Goal: Check status: Check status

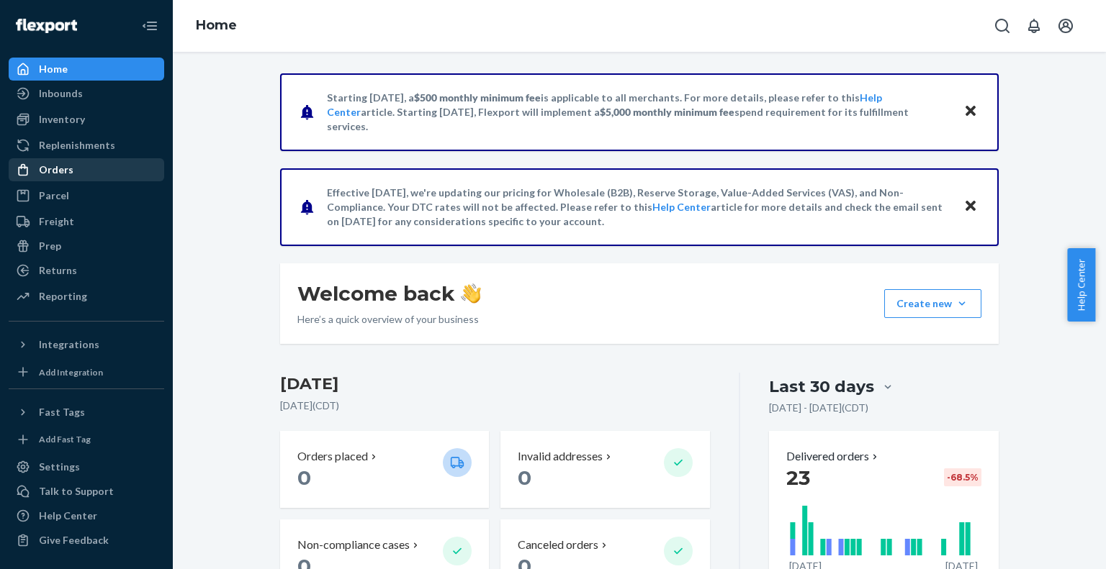
click at [69, 175] on div "Orders" at bounding box center [56, 170] width 35 height 14
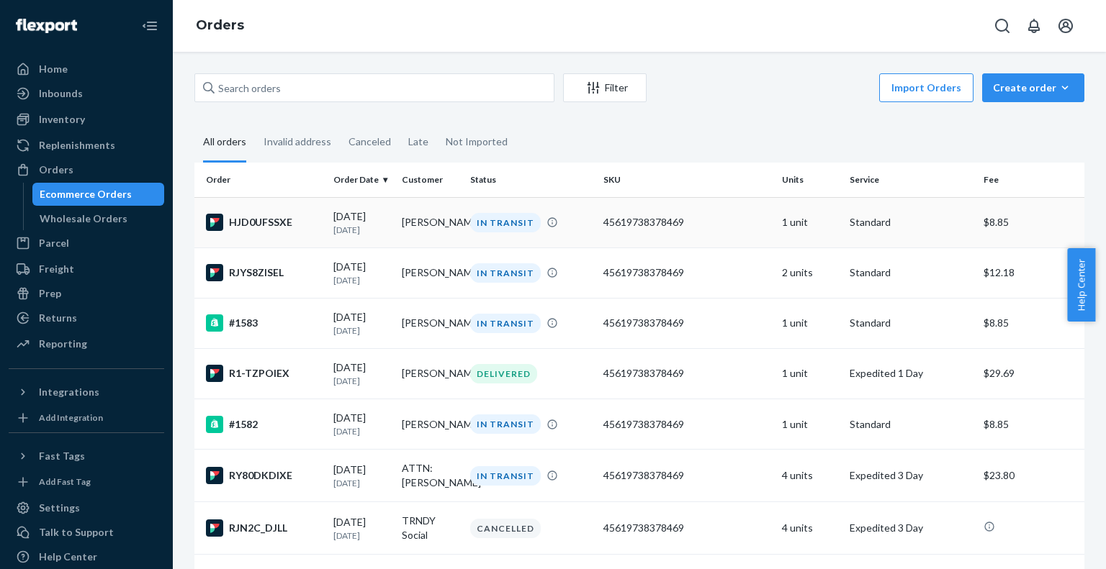
click at [409, 219] on td "[PERSON_NAME]" at bounding box center [430, 222] width 68 height 50
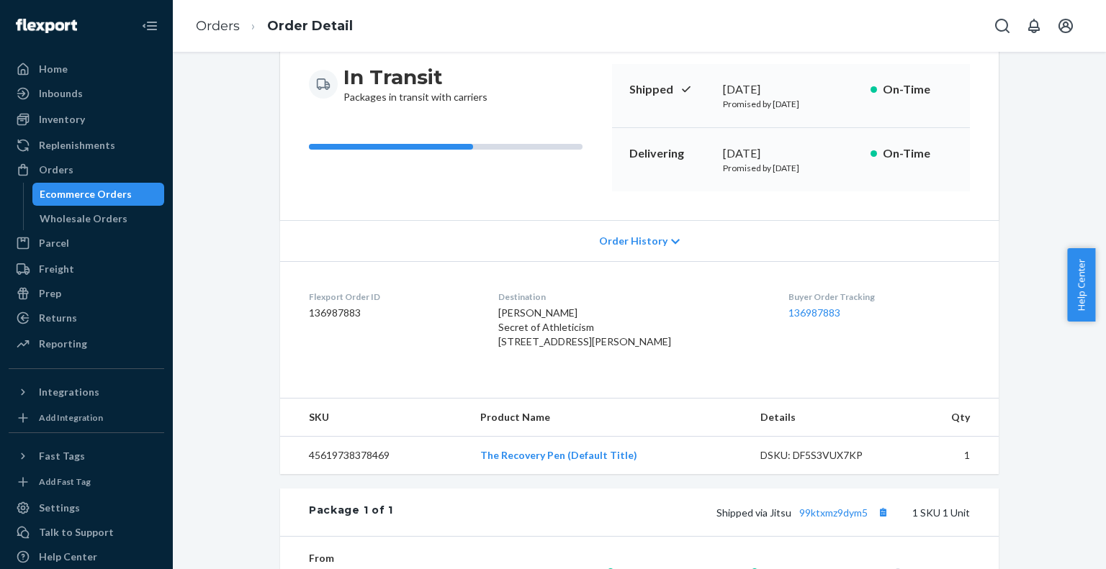
scroll to position [144, 0]
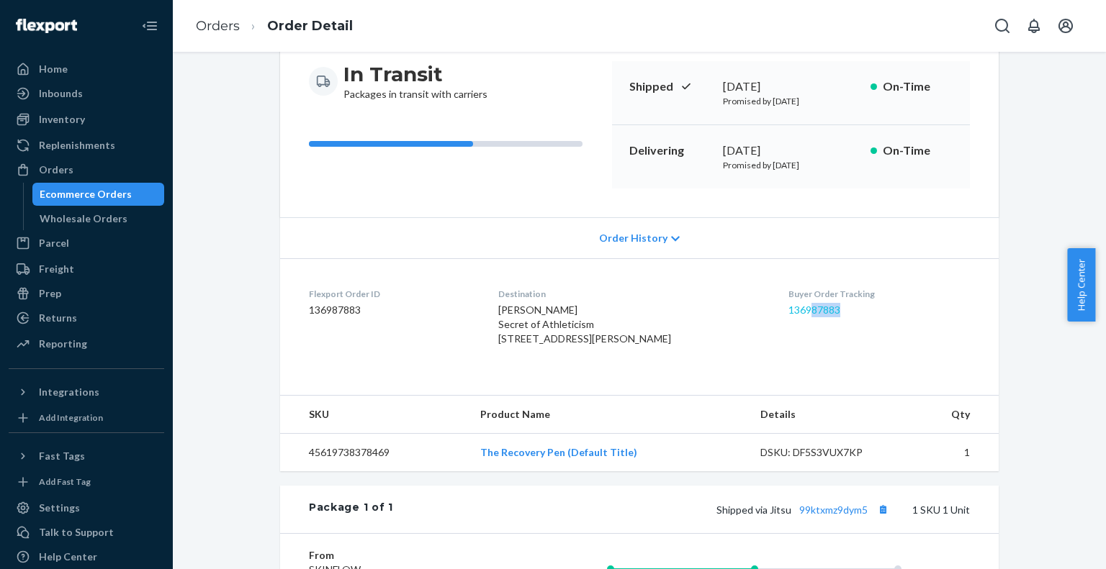
drag, startPoint x: 834, startPoint y: 305, endPoint x: 787, endPoint y: 305, distance: 47.5
click at [788, 305] on dd "136987883" at bounding box center [878, 310] width 181 height 14
click at [714, 346] on div "[PERSON_NAME] Secret of Athleticism [STREET_ADDRESS][PERSON_NAME]" at bounding box center [632, 324] width 268 height 43
click at [805, 311] on link "136987883" at bounding box center [814, 310] width 52 height 12
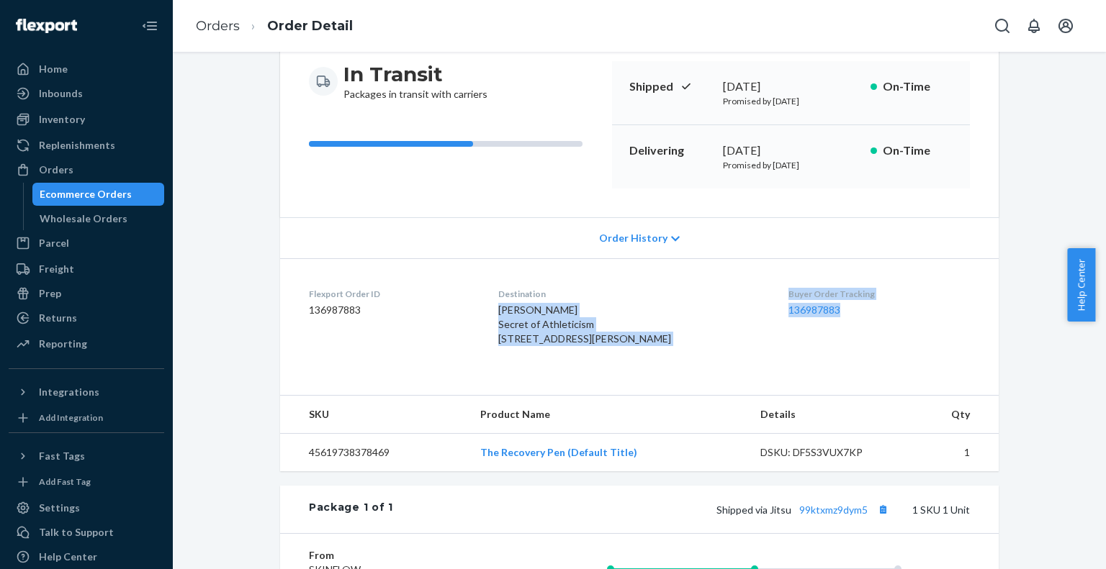
drag, startPoint x: 824, startPoint y: 310, endPoint x: 736, endPoint y: 284, distance: 91.6
click at [736, 284] on dl "Flexport Order ID 136987883 Destination [PERSON_NAME] Secret of Athleticism [ST…" at bounding box center [639, 319] width 718 height 122
click at [828, 330] on div "Buyer Order Tracking 136987883" at bounding box center [878, 320] width 181 height 64
drag, startPoint x: 821, startPoint y: 312, endPoint x: 764, endPoint y: 298, distance: 58.7
click at [788, 298] on div "Buyer Order Tracking 136987883" at bounding box center [878, 320] width 181 height 64
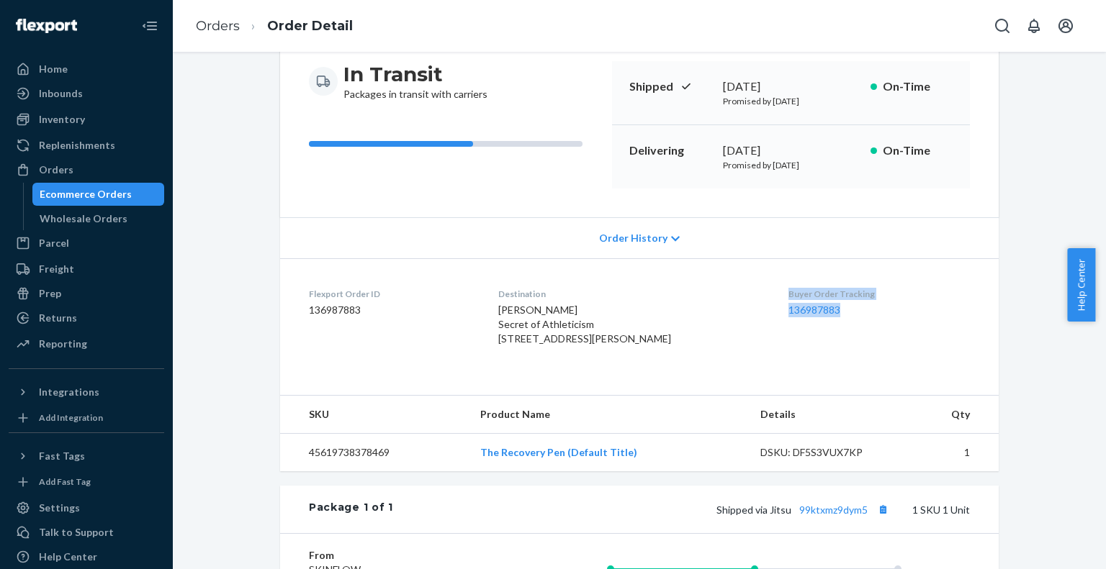
copy div "Buyer Order Tracking 136987883"
